Goal: Task Accomplishment & Management: Complete application form

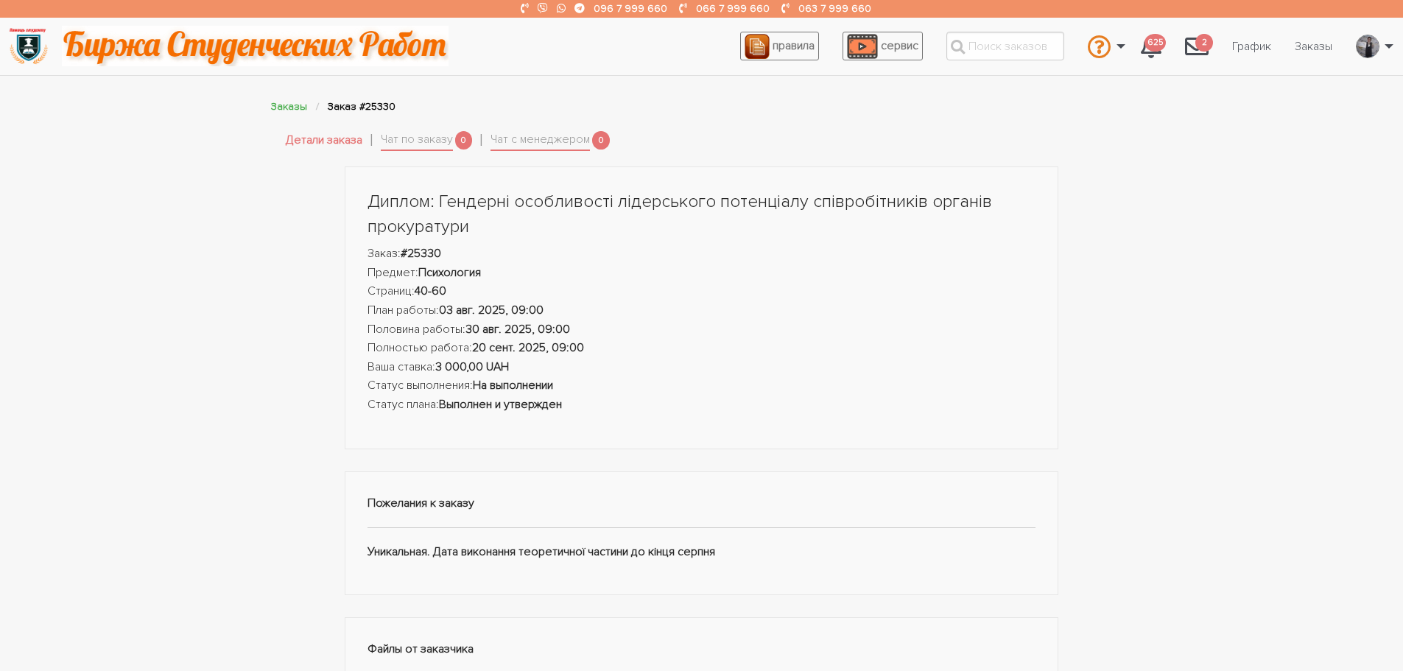
scroll to position [74, 0]
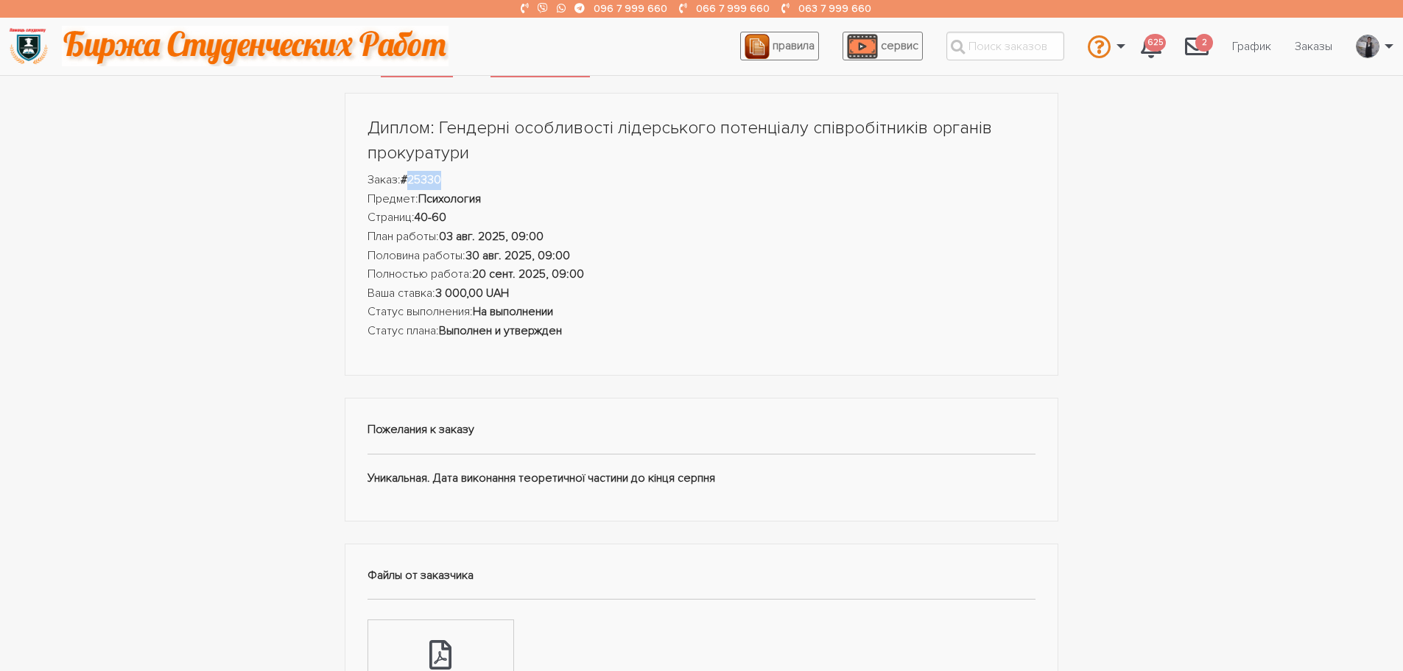
drag, startPoint x: 452, startPoint y: 189, endPoint x: 413, endPoint y: 181, distance: 40.5
click at [413, 181] on li "Заказ: #25330" at bounding box center [702, 180] width 669 height 19
copy strong "25330"
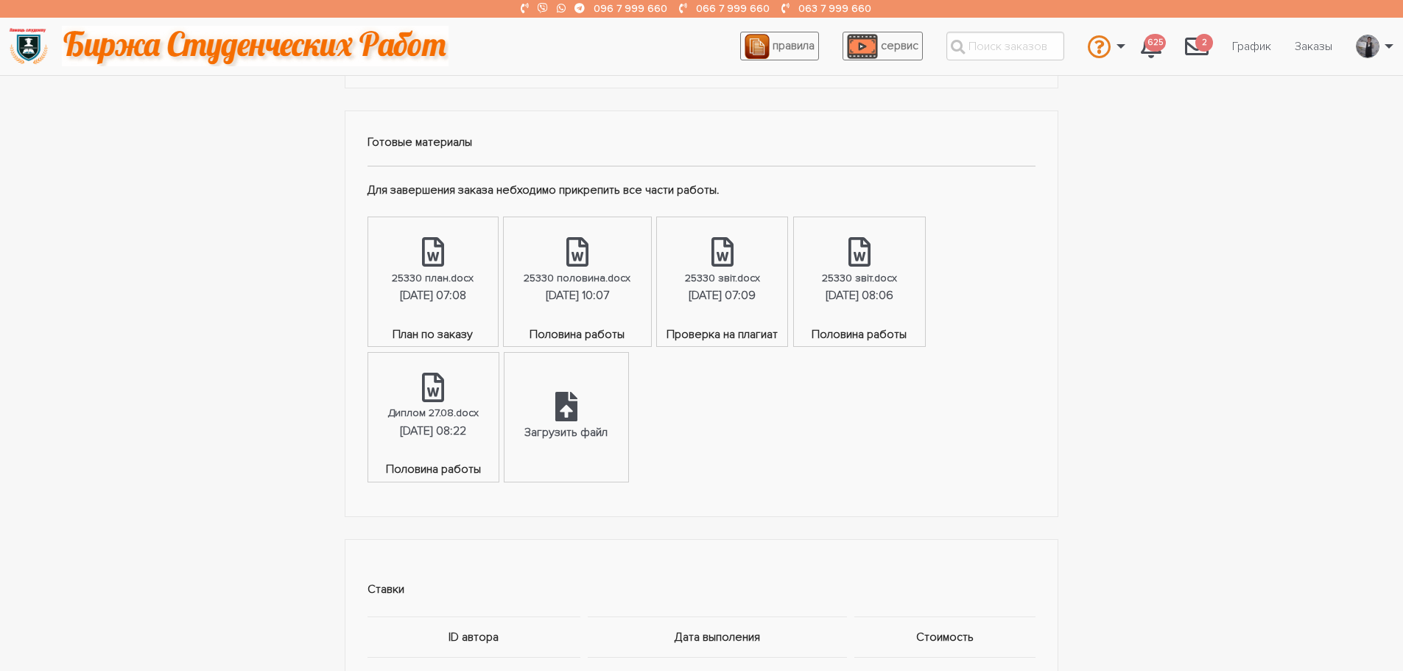
scroll to position [884, 0]
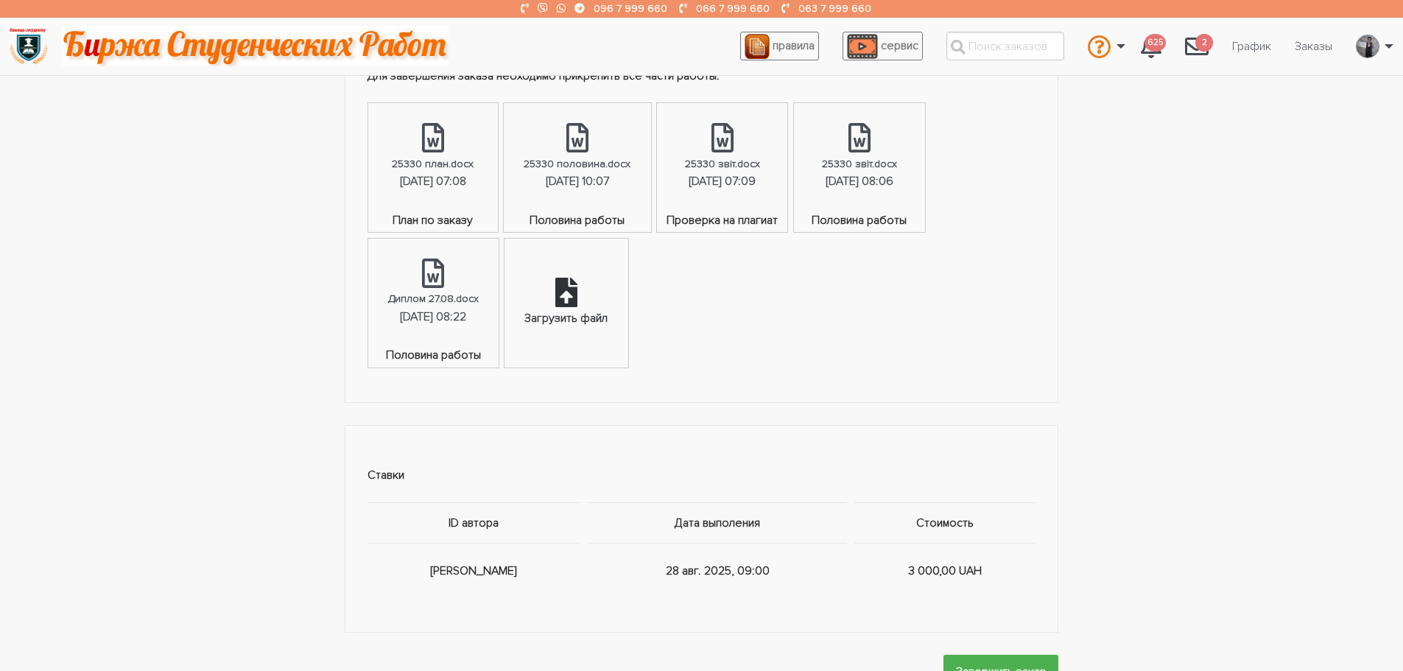
click at [578, 302] on icon at bounding box center [566, 292] width 22 height 29
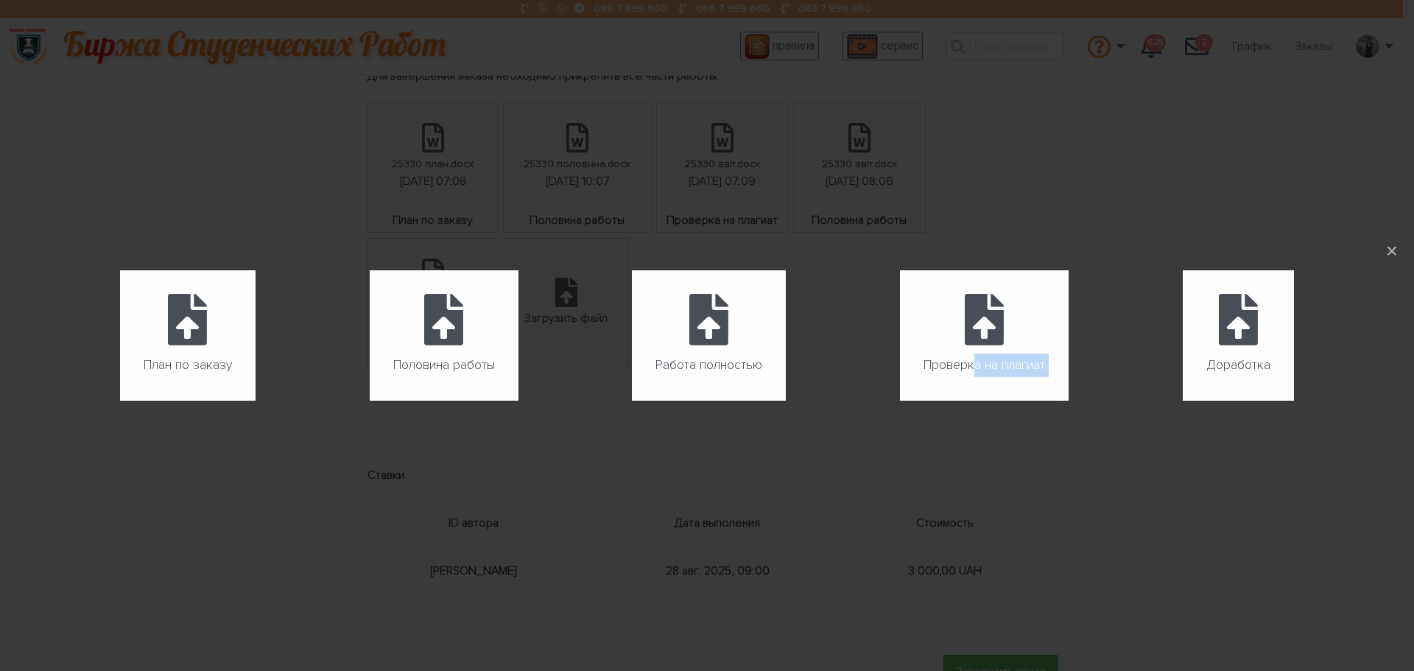
drag, startPoint x: 1251, startPoint y: 323, endPoint x: 819, endPoint y: 357, distance: 433.1
click at [950, 357] on ul "План по заказу Загрузить файл Половина работы Загрузить файл Работа полностью З…" at bounding box center [707, 335] width 1403 height 201
click at [705, 323] on icon at bounding box center [709, 320] width 39 height 52
click at [633, 401] on input "Работа полностью" at bounding box center [632, 401] width 1 height 1
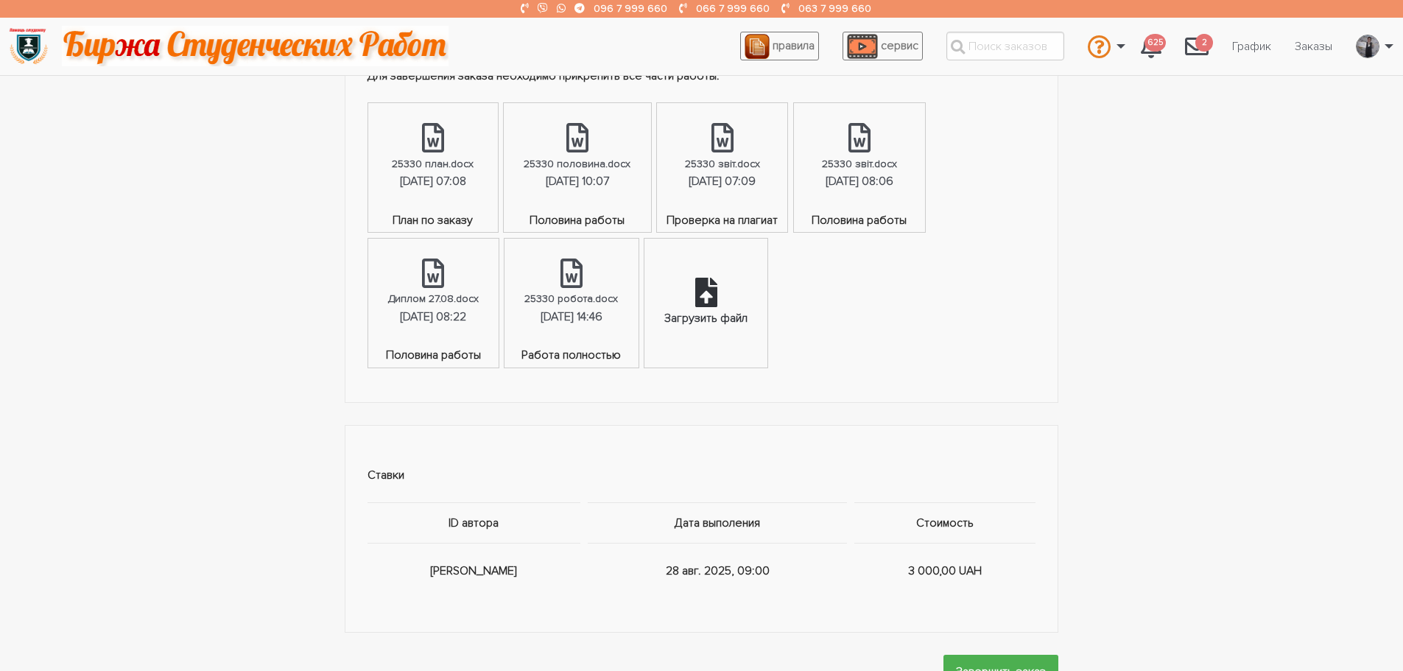
click at [729, 301] on div "Загрузить файл" at bounding box center [706, 303] width 123 height 129
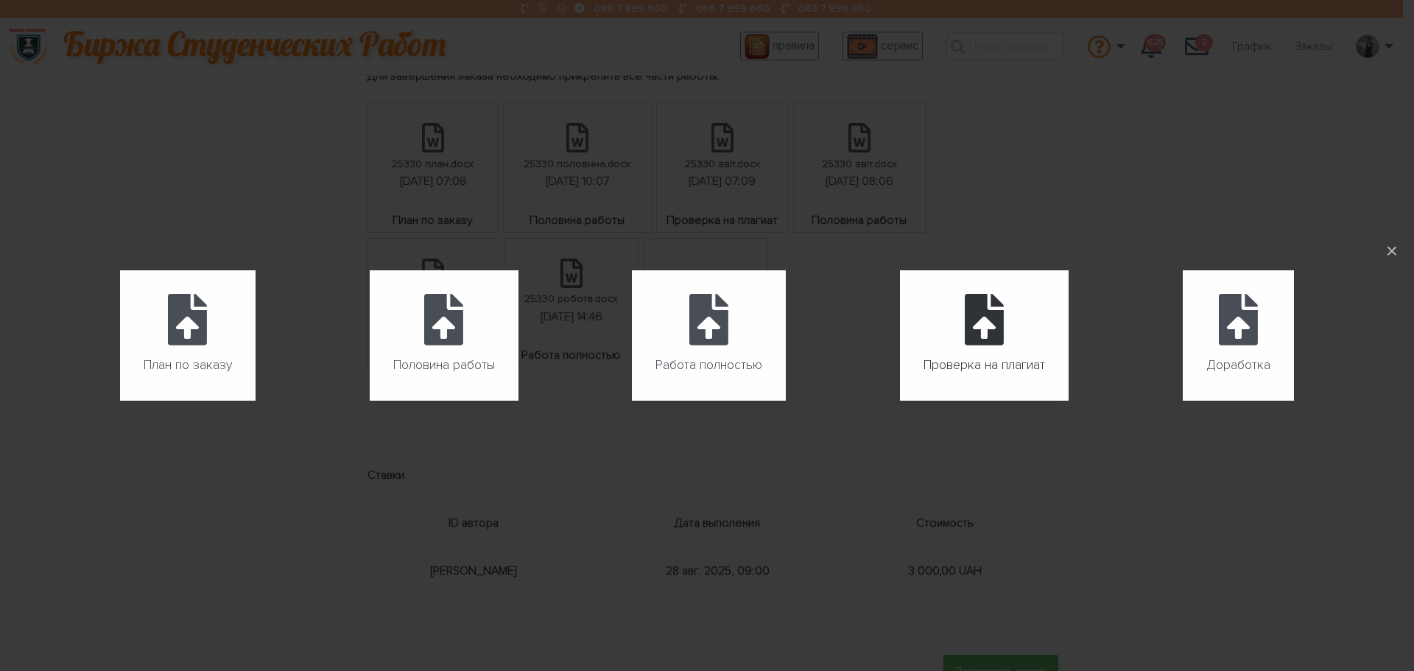
click at [1020, 333] on label "Проверка на плагиат" at bounding box center [984, 335] width 169 height 130
click at [901, 401] on input "Проверка на плагиат" at bounding box center [900, 401] width 1 height 1
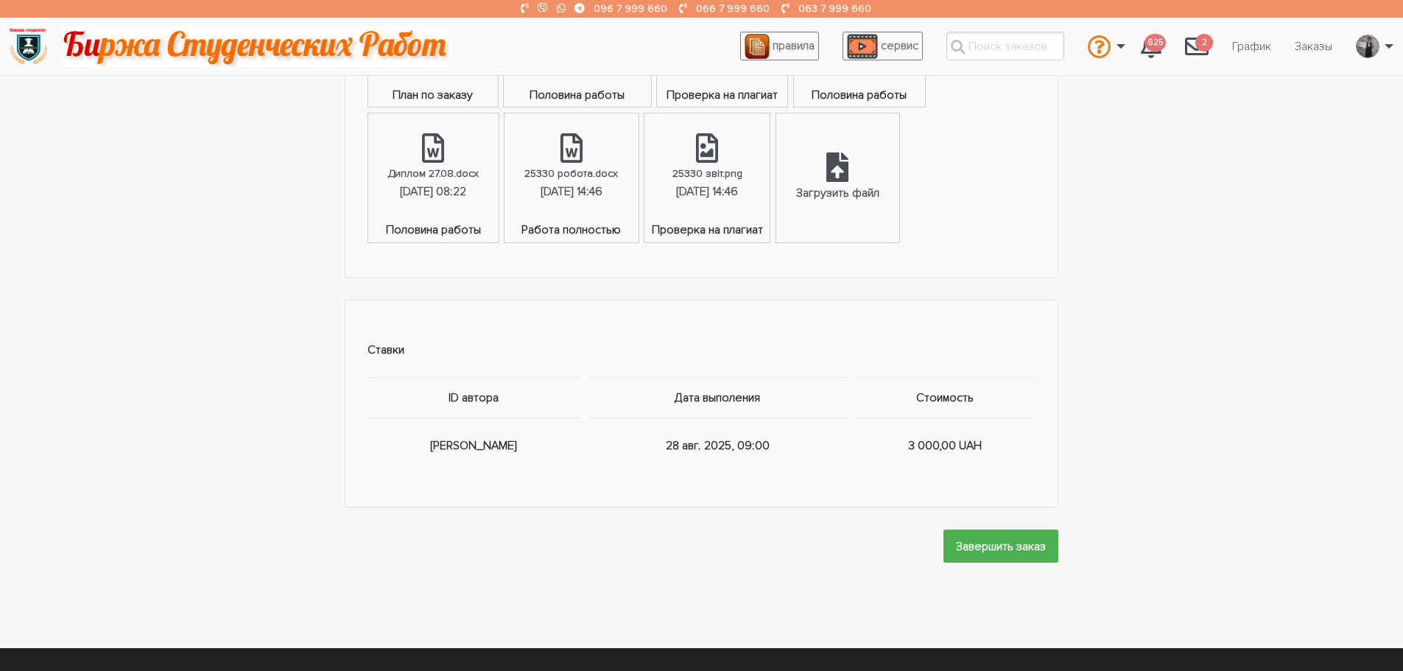
scroll to position [1031, 0]
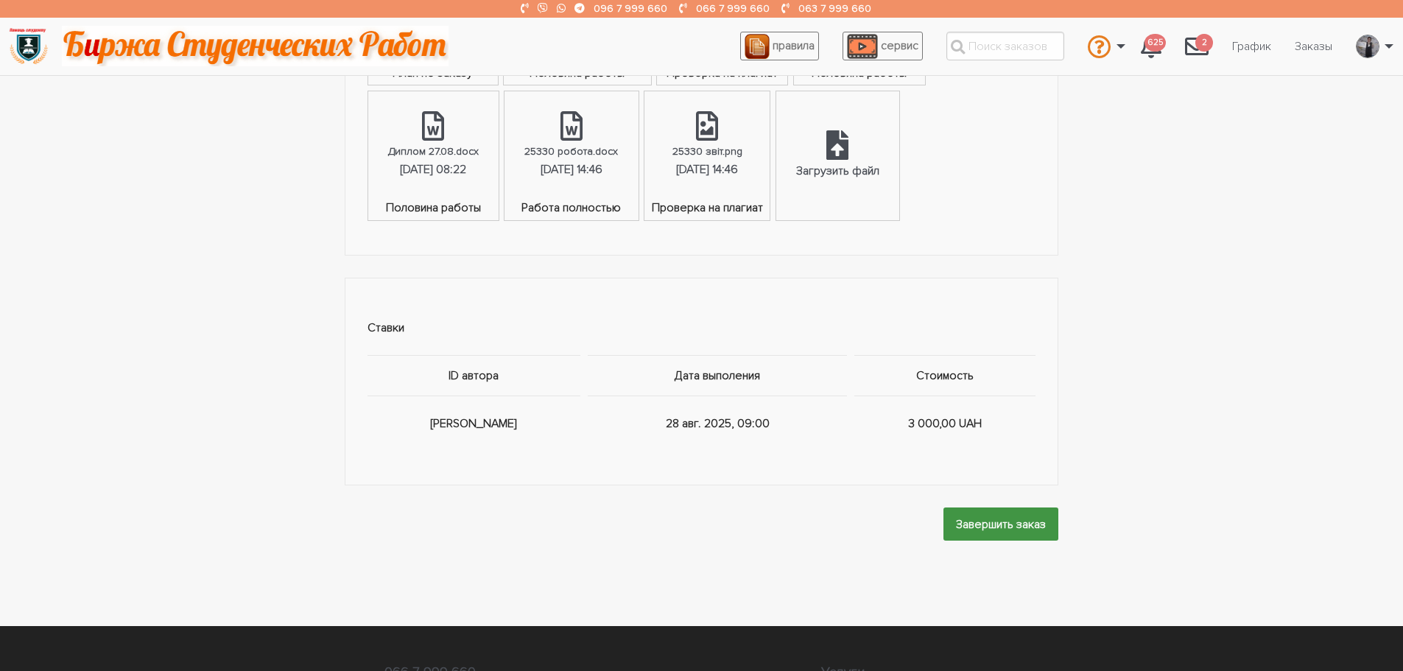
click at [989, 518] on input "Завершить заказ" at bounding box center [1001, 524] width 115 height 33
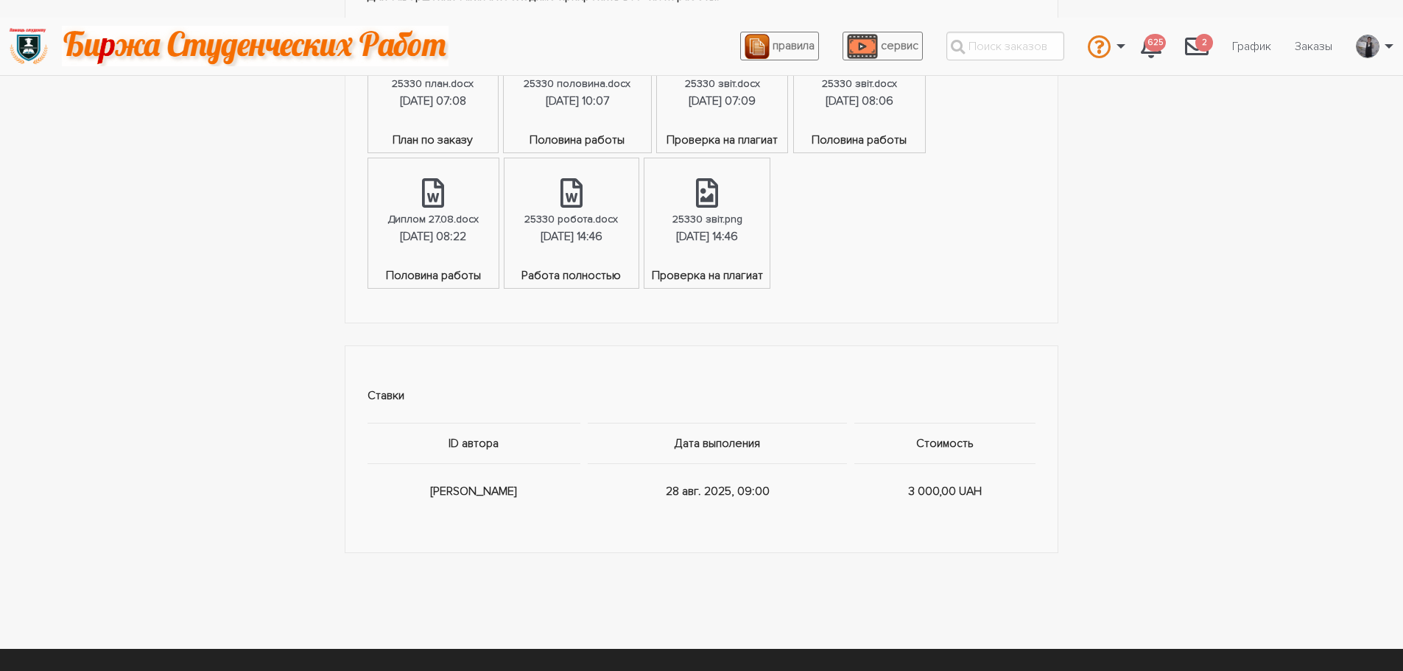
scroll to position [0, 0]
